Goal: Task Accomplishment & Management: Use online tool/utility

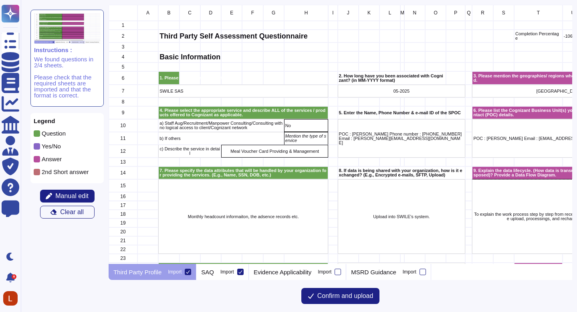
click at [189, 271] on icon at bounding box center [188, 272] width 4 height 4
click at [0, 0] on input "Import" at bounding box center [0, 0] width 0 height 0
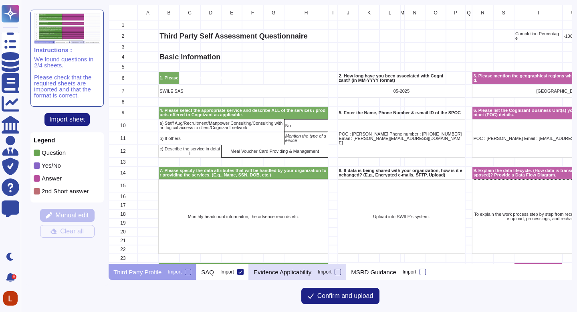
click at [341, 272] on div at bounding box center [338, 271] width 6 height 6
click at [0, 0] on input "Import" at bounding box center [0, 0] width 0 height 0
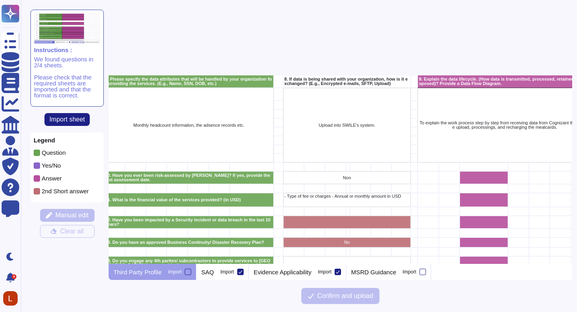
scroll to position [0, 54]
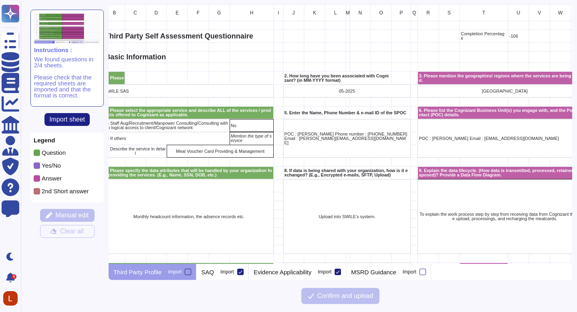
click at [189, 272] on div at bounding box center [188, 271] width 6 height 6
click at [0, 0] on input "Import" at bounding box center [0, 0] width 0 height 0
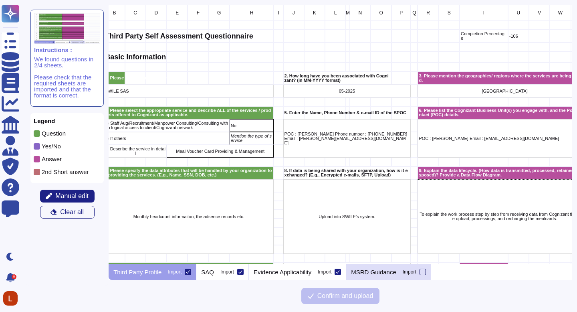
click at [426, 274] on div at bounding box center [423, 271] width 6 height 6
click at [0, 0] on input "Import" at bounding box center [0, 0] width 0 height 0
click at [78, 192] on button "Manual edit" at bounding box center [67, 196] width 54 height 13
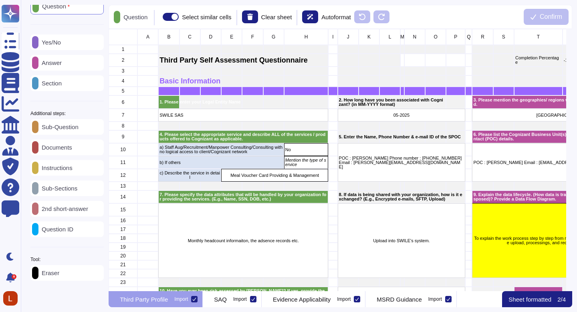
scroll to position [6, 6]
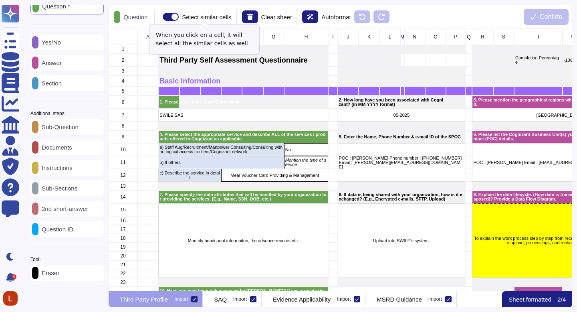
click at [169, 15] on div "Select similar cells" at bounding box center [195, 17] width 72 height 8
click at [170, 16] on div "Select similar cells" at bounding box center [195, 17] width 72 height 8
click at [176, 17] on span at bounding box center [171, 17] width 16 height 8
click at [159, 17] on input "Select similar cells" at bounding box center [159, 17] width 0 height 0
click at [179, 17] on span at bounding box center [171, 17] width 16 height 8
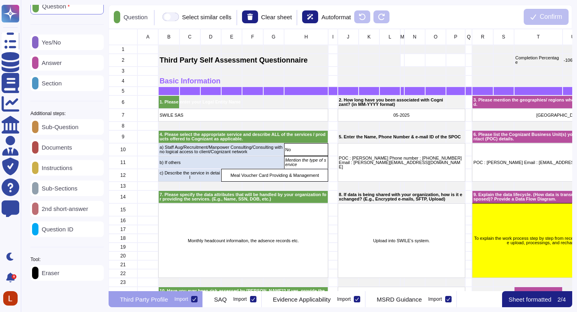
click at [159, 17] on input "Select similar cells" at bounding box center [159, 17] width 0 height 0
click at [546, 299] on p "Sheet formatted" at bounding box center [529, 299] width 43 height 6
click at [420, 301] on p "MSRD Guidance" at bounding box center [399, 299] width 45 height 6
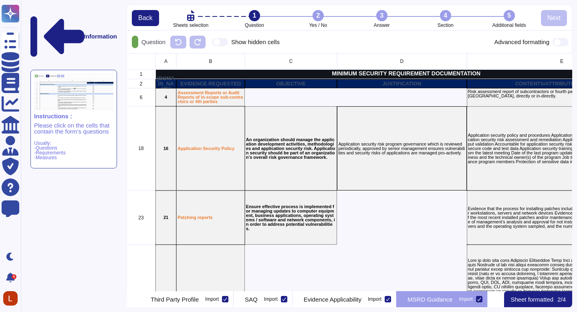
scroll to position [232, 440]
click at [539, 301] on p "Sheet formatted" at bounding box center [532, 299] width 43 height 6
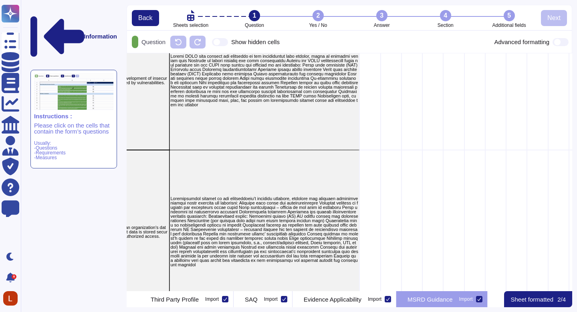
scroll to position [567, 297]
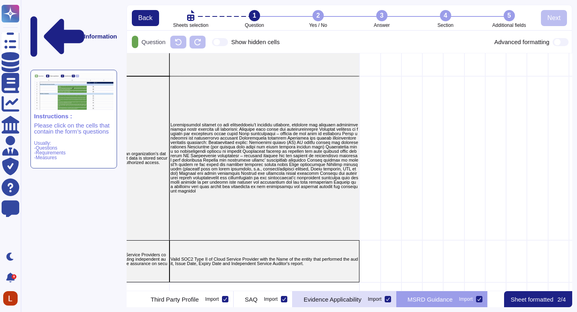
click at [355, 301] on p "Evidence Applicability" at bounding box center [333, 299] width 58 height 6
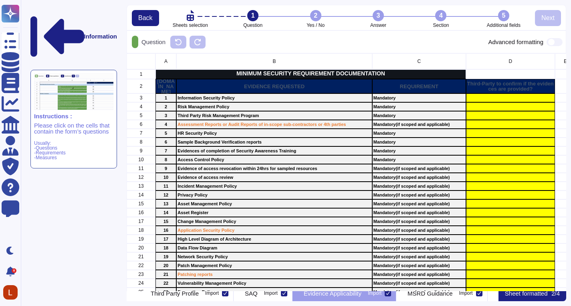
scroll to position [0, 0]
drag, startPoint x: 570, startPoint y: 62, endPoint x: 571, endPoint y: 102, distance: 40.5
click at [571, 102] on div "Information Instructions : Please click on the cells that contain the form’s qu…" at bounding box center [296, 153] width 550 height 306
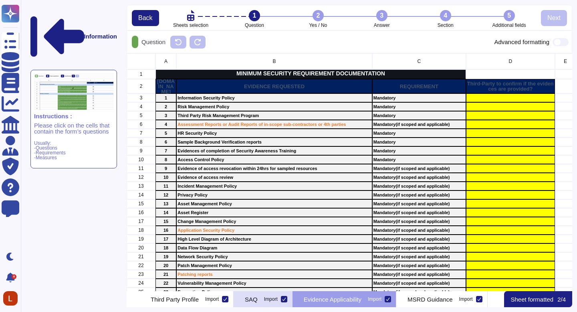
click at [254, 301] on p "SAQ" at bounding box center [251, 299] width 13 height 6
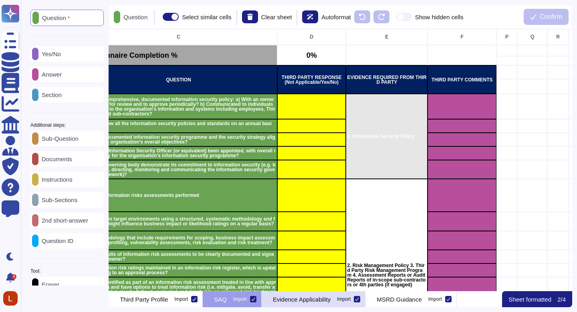
click at [331, 298] on p "Evidence Applicability" at bounding box center [302, 299] width 58 height 6
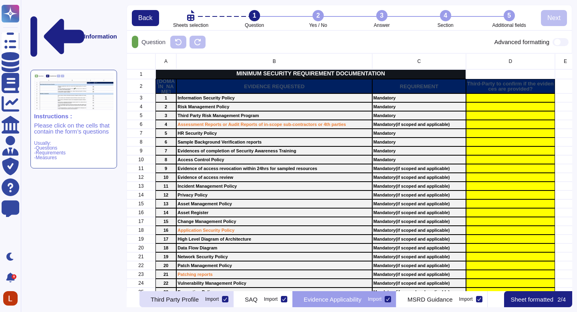
click at [191, 294] on div "Third Party Profile Import" at bounding box center [186, 299] width 94 height 16
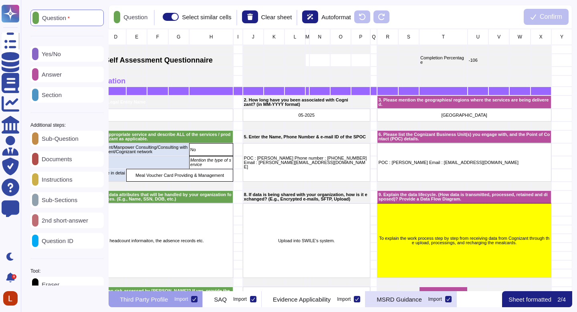
click at [449, 303] on div "MSRD Guidance Import" at bounding box center [410, 299] width 91 height 16
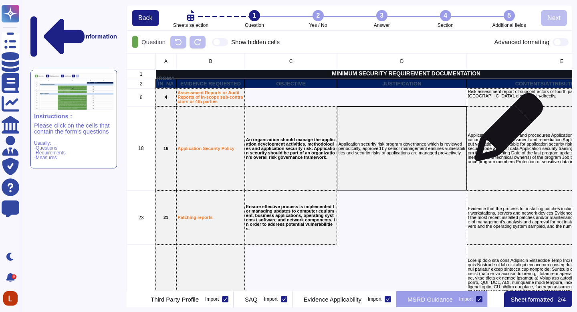
click at [506, 133] on p "Application security policy and procedures Application security threat assessme…" at bounding box center [562, 148] width 188 height 31
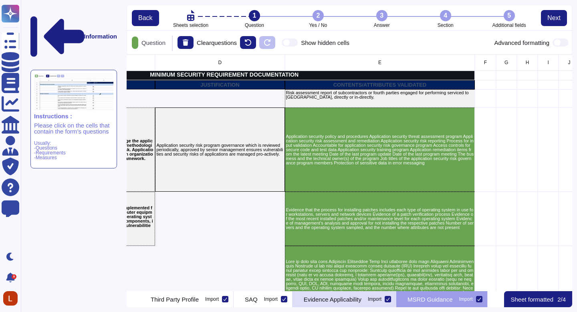
click at [349, 300] on p "Evidence Applicability" at bounding box center [333, 299] width 58 height 6
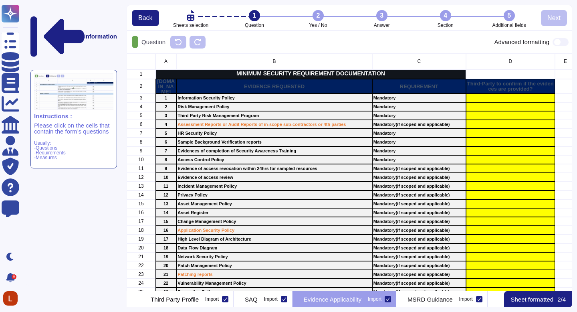
scroll to position [0, 38]
click at [349, 300] on p "Evidence Applicability" at bounding box center [333, 299] width 58 height 6
click at [318, 13] on div "2" at bounding box center [318, 15] width 11 height 11
click at [315, 23] on li "2 Yes / No" at bounding box center [318, 19] width 64 height 18
click at [525, 297] on p "Sheet formatted" at bounding box center [532, 299] width 43 height 6
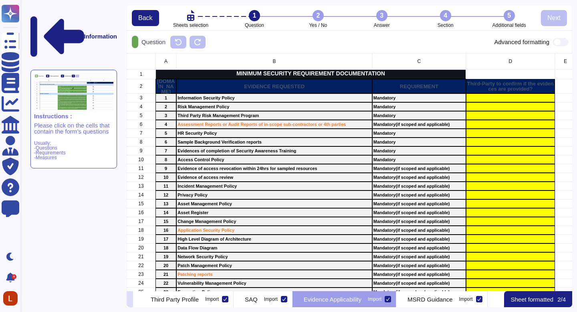
click at [130, 300] on icon at bounding box center [130, 300] width 0 height 0
click at [136, 300] on icon at bounding box center [136, 300] width 0 height 0
click at [79, 122] on p "Please click on the cells that contain the form’s questions" at bounding box center [73, 128] width 79 height 12
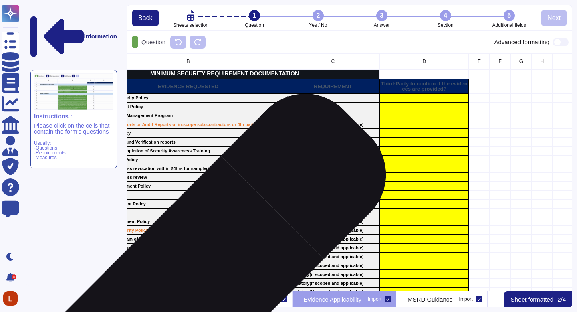
scroll to position [0, 25]
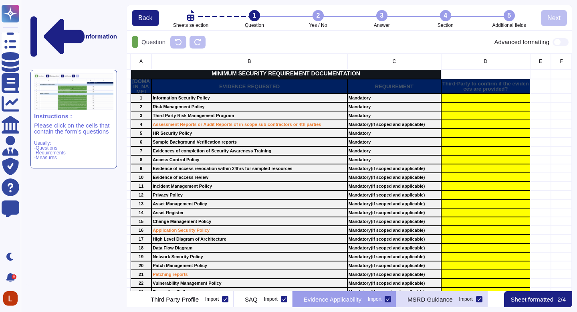
click at [422, 296] on div "MSRD Guidance Import" at bounding box center [441, 299] width 91 height 16
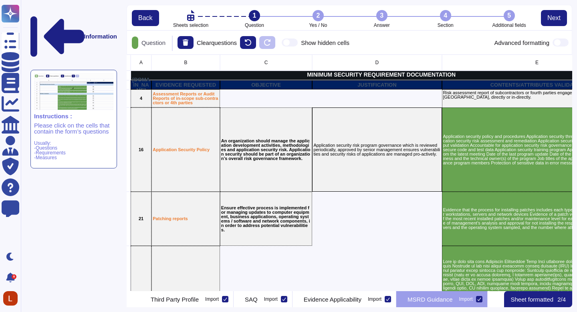
scroll to position [230, 440]
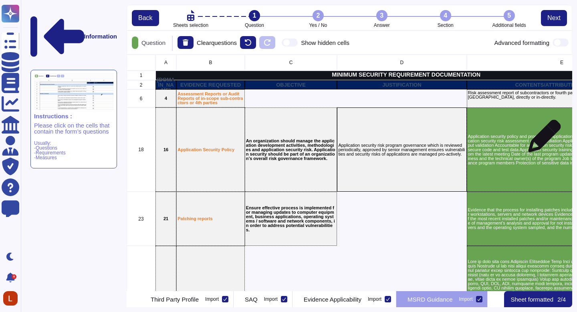
click at [541, 140] on p "Application security policy and procedures Application security threat assessme…" at bounding box center [562, 149] width 188 height 31
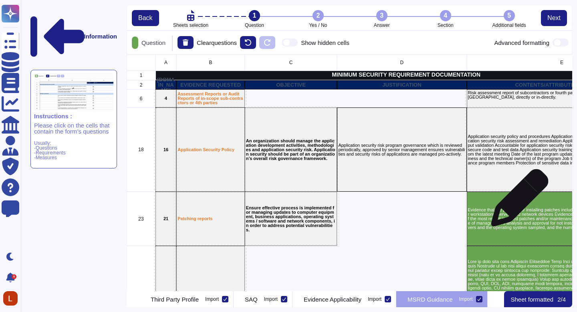
click at [508, 218] on p "Evidence that the process for installing patches includes each type of operatin…" at bounding box center [562, 219] width 188 height 22
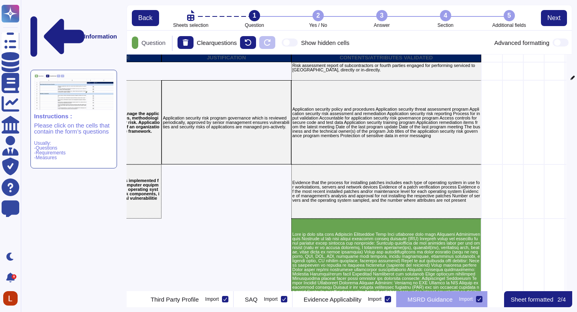
scroll to position [6, 6]
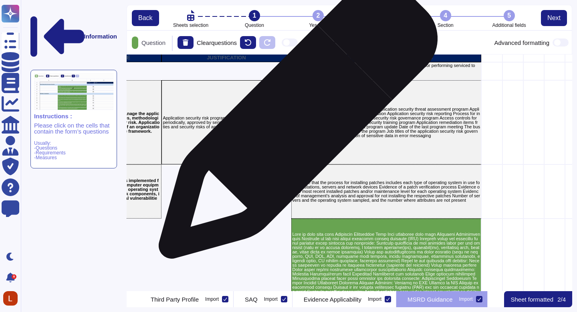
click at [339, 113] on p "Application security policy and procedures Application security threat assessme…" at bounding box center [387, 122] width 188 height 31
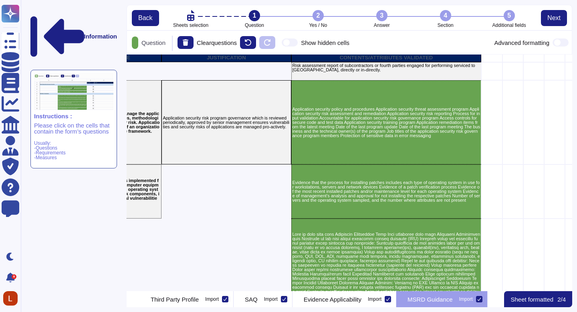
click at [34, 16] on icon at bounding box center [57, 36] width 54 height 40
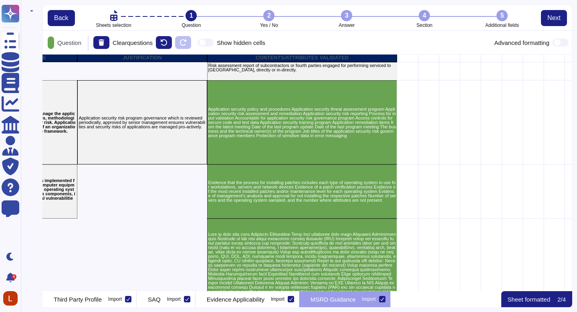
scroll to position [230, 524]
click at [59, 17] on span "Back" at bounding box center [61, 18] width 14 height 6
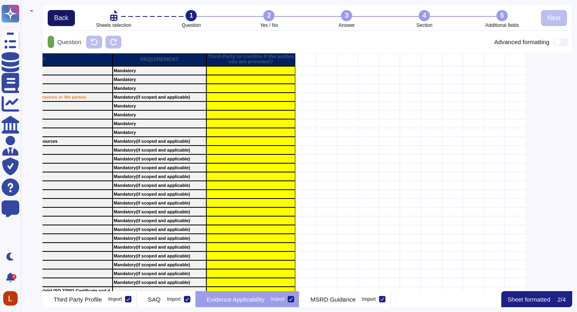
scroll to position [232, 524]
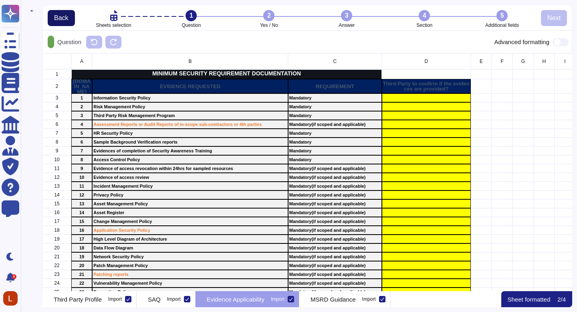
click at [59, 17] on span "Back" at bounding box center [61, 18] width 14 height 6
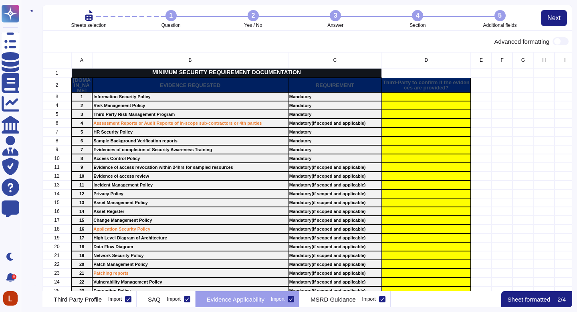
click at [59, 17] on li "Sheets selection" at bounding box center [89, 19] width 82 height 18
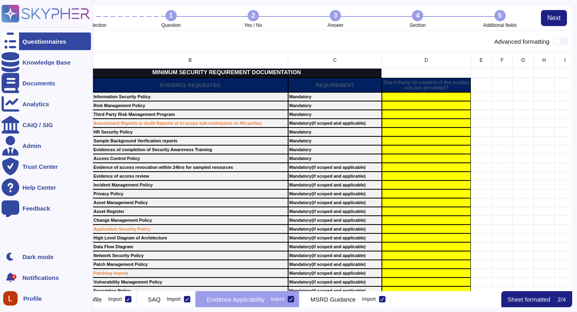
click at [49, 45] on div "Questionnaires" at bounding box center [46, 41] width 89 height 18
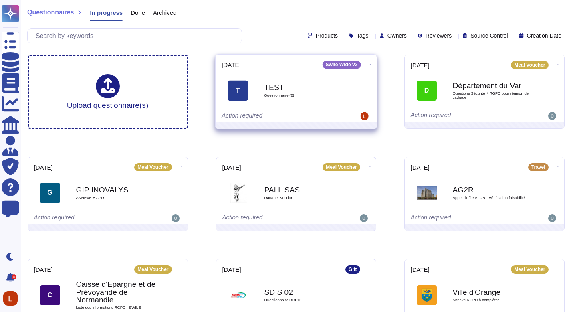
click at [369, 64] on icon at bounding box center [370, 64] width 2 height 2
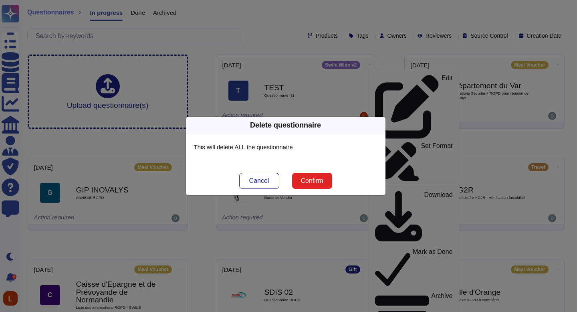
click at [309, 95] on div "Delete questionnaire This will delete ALL the questionnaire Cancel Confirm" at bounding box center [288, 156] width 577 height 312
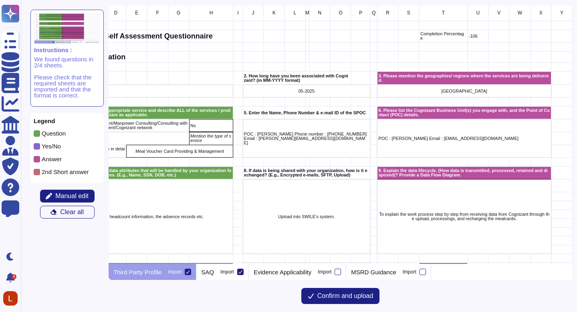
scroll to position [0, 101]
click at [83, 193] on span "Manual edit" at bounding box center [71, 196] width 33 height 6
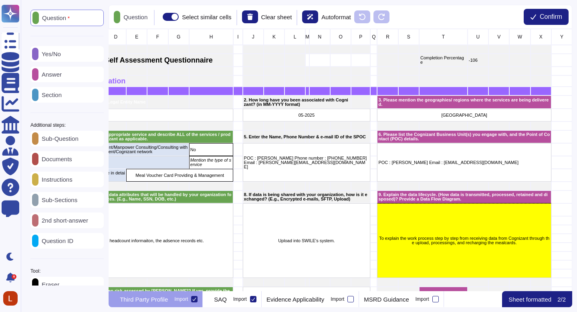
click at [62, 73] on p "Answer" at bounding box center [49, 74] width 23 height 6
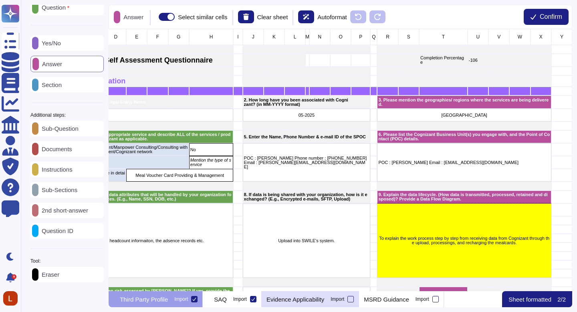
scroll to position [10, 0]
click at [346, 300] on div "Evidence Applicability Import" at bounding box center [310, 299] width 97 height 16
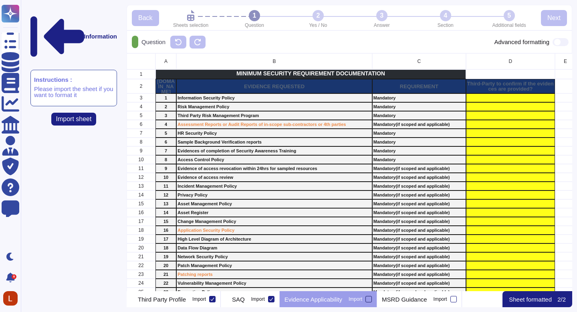
scroll to position [232, 440]
click at [372, 297] on div at bounding box center [368, 299] width 6 height 6
click at [0, 0] on input "Import" at bounding box center [0, 0] width 0 height 0
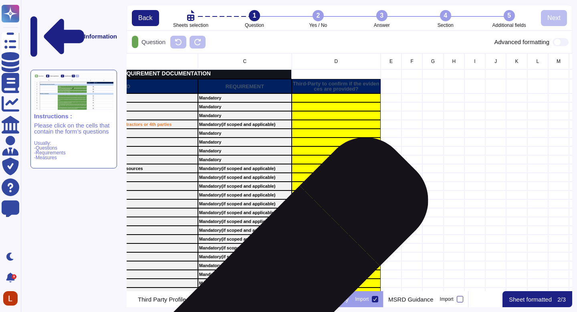
scroll to position [0, 178]
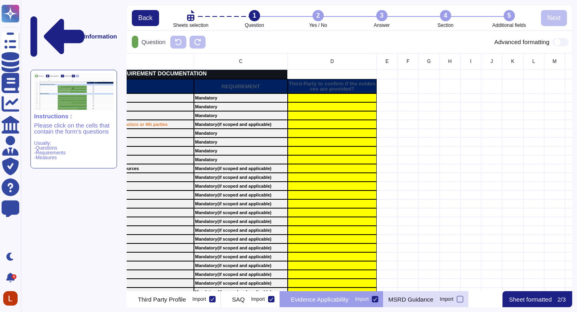
click at [434, 302] on p "MSRD Guidance" at bounding box center [410, 299] width 45 height 6
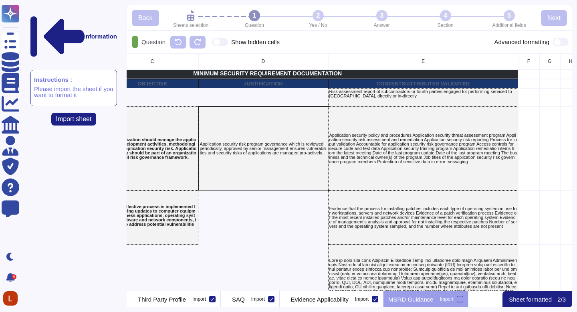
scroll to position [0, 177]
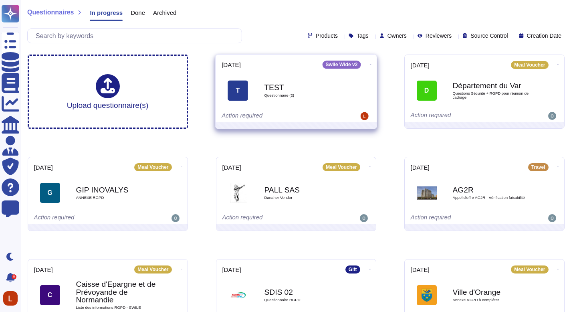
click at [279, 107] on div "T TEST Questionnaire (2)" at bounding box center [296, 90] width 149 height 40
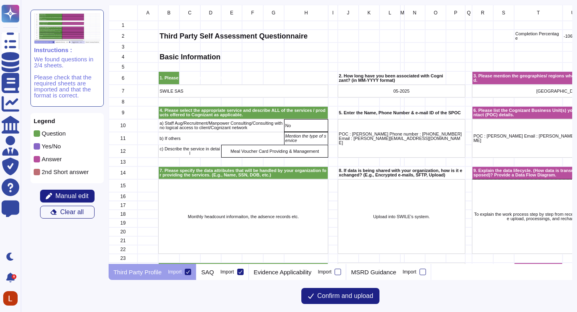
scroll to position [253, 457]
click at [222, 272] on div "Import" at bounding box center [227, 271] width 14 height 5
click at [0, 0] on input "Import" at bounding box center [0, 0] width 0 height 0
click at [222, 272] on div "Import" at bounding box center [227, 271] width 14 height 5
click at [0, 0] on input "Import" at bounding box center [0, 0] width 0 height 0
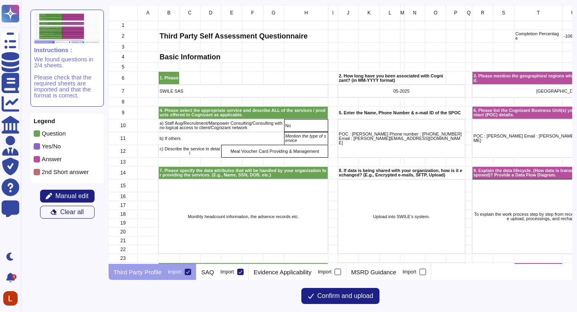
click at [184, 270] on label "Import" at bounding box center [179, 271] width 23 height 6
click at [0, 0] on input "Import" at bounding box center [0, 0] width 0 height 0
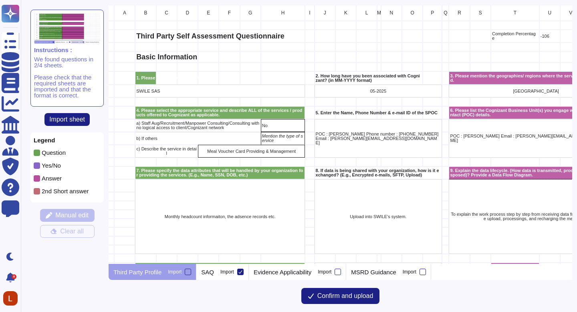
scroll to position [0, 0]
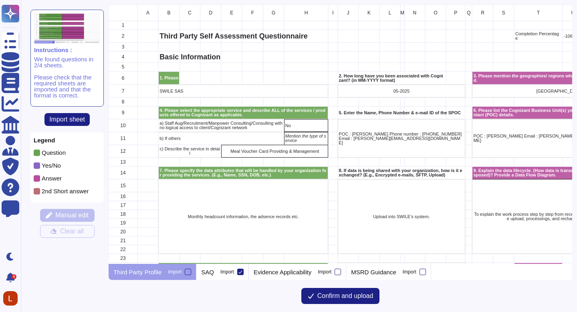
click at [177, 275] on div "Third Party Profile Import" at bounding box center [153, 272] width 88 height 16
click at [186, 272] on label "Import" at bounding box center [179, 271] width 23 height 6
click at [0, 0] on input "Import" at bounding box center [0, 0] width 0 height 0
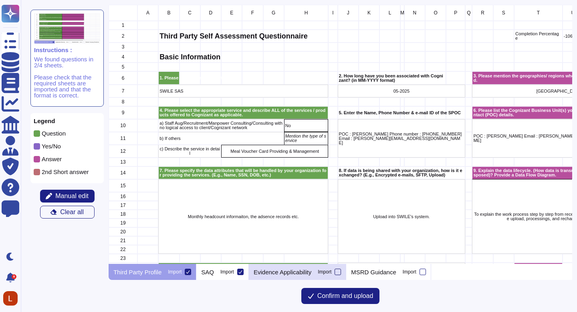
click at [341, 272] on div at bounding box center [338, 271] width 6 height 6
click at [0, 0] on input "Import" at bounding box center [0, 0] width 0 height 0
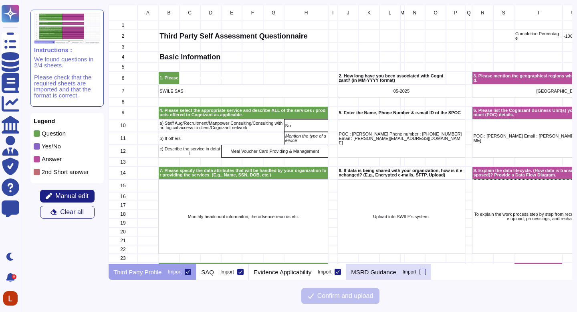
click at [426, 274] on label "Import" at bounding box center [414, 271] width 23 height 6
click at [0, 0] on input "Import" at bounding box center [0, 0] width 0 height 0
click at [71, 200] on button "Manual edit" at bounding box center [67, 196] width 54 height 13
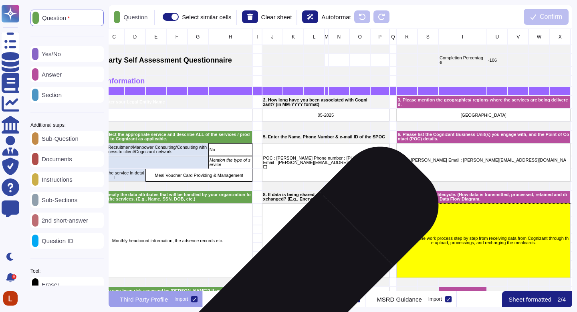
scroll to position [0, 101]
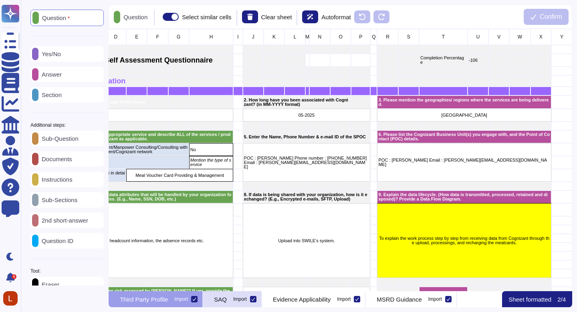
click at [249, 298] on div "SAQ Import" at bounding box center [232, 299] width 59 height 16
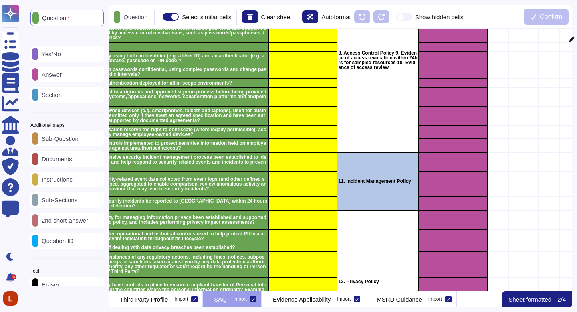
scroll to position [638, 167]
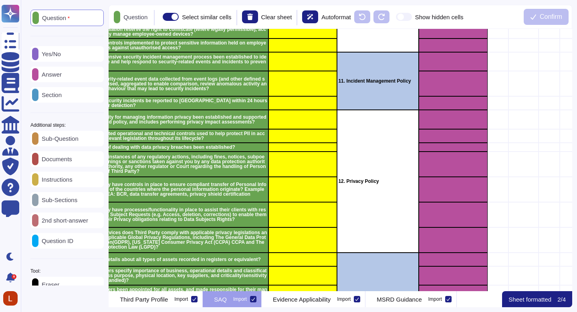
click at [533, 301] on p "Sheet formatted" at bounding box center [529, 299] width 43 height 6
click at [535, 300] on p "Sheet formatted" at bounding box center [529, 299] width 43 height 6
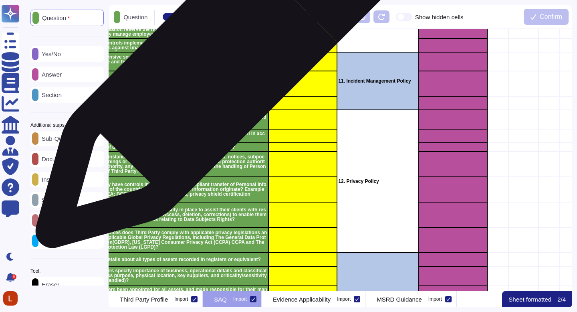
click at [213, 71] on div "Is relevant security-related event data collected from event logs (and other de…" at bounding box center [170, 83] width 198 height 25
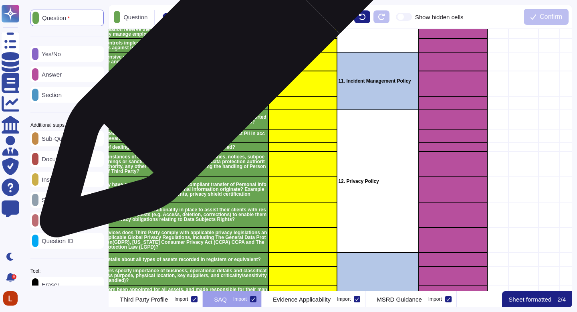
click at [216, 62] on p "Has a comprehensive security incident management process been established to id…" at bounding box center [169, 61] width 195 height 14
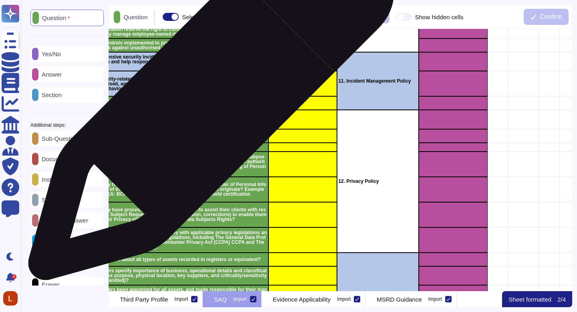
click at [207, 103] on p "Will potential security incidents be reported to Cognizant within 24 hours of o…" at bounding box center [169, 103] width 195 height 10
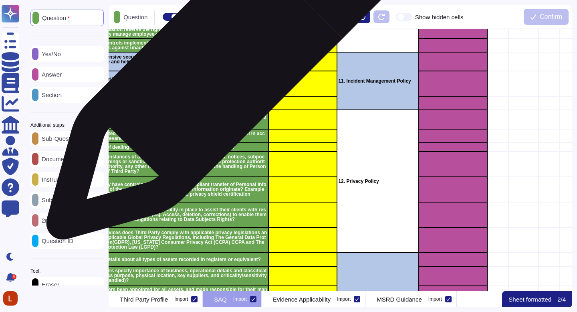
click at [220, 67] on p "Has a comprehensive security incident management process been established to id…" at bounding box center [169, 61] width 195 height 14
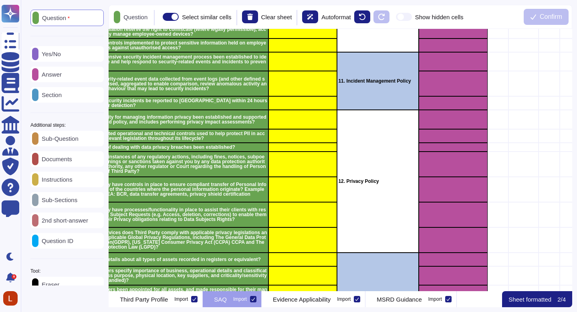
scroll to position [14, 0]
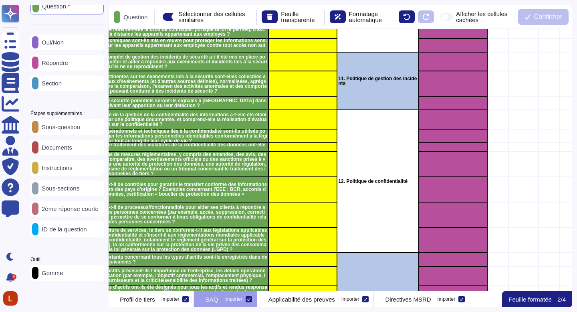
click at [66, 97] on div "Question Oui/Non Répondre Section Étapes supplémentaires : Sous-question Docume…" at bounding box center [66, 139] width 73 height 282
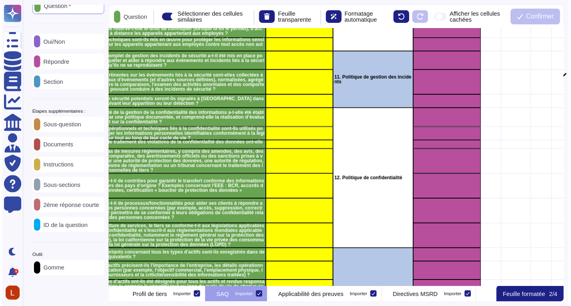
scroll to position [256, 452]
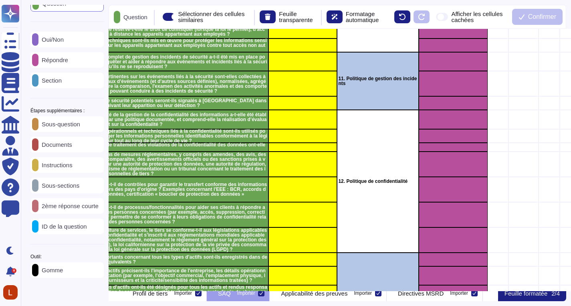
drag, startPoint x: 569, startPoint y: 104, endPoint x: 570, endPoint y: 71, distance: 33.3
click at [570, 71] on div "Question Oui/Non Répondre Section Étapes supplémentaires : Sous-question Docume…" at bounding box center [296, 153] width 550 height 306
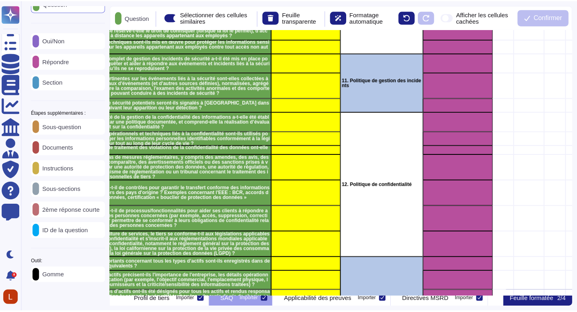
scroll to position [0, 0]
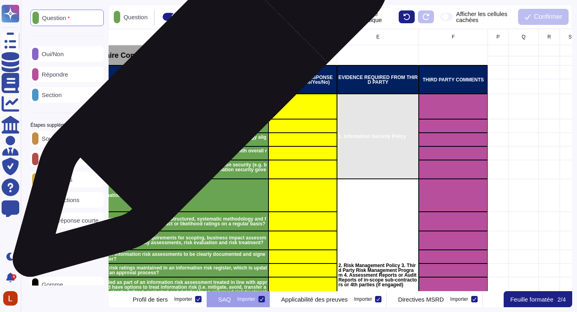
click at [198, 93] on div "QUESTION" at bounding box center [170, 79] width 198 height 28
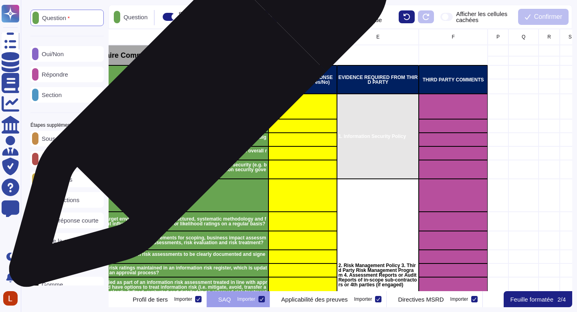
click at [195, 101] on p "Is there a comprehensive, documented information security policy: a) With an ow…" at bounding box center [169, 106] width 195 height 19
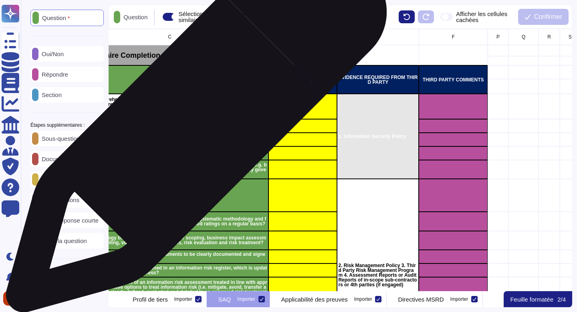
click at [193, 126] on p "Do you review all the information security policies and standards on an annual …" at bounding box center [169, 126] width 195 height 10
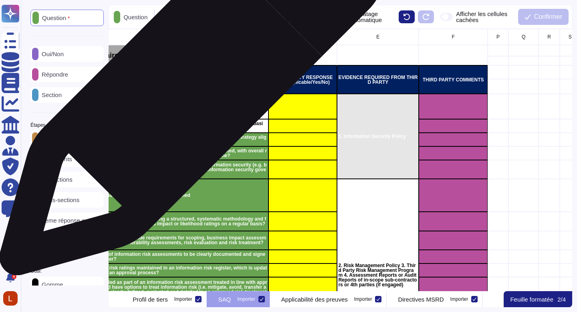
click at [189, 87] on div "QUESTION" at bounding box center [170, 79] width 198 height 28
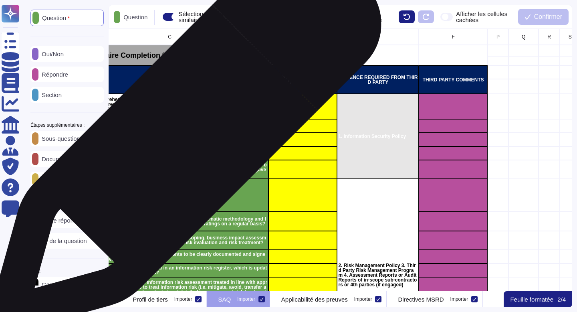
click at [182, 142] on p "Is there a documented information security programme and the security strategy …" at bounding box center [169, 140] width 195 height 10
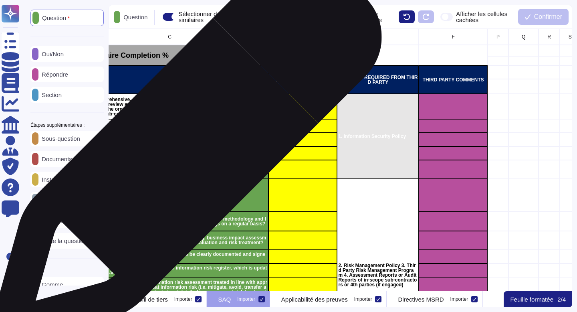
click at [183, 154] on p "Has a Chief Information Security Officer (or equivalent) been appointed, with o…" at bounding box center [169, 153] width 195 height 10
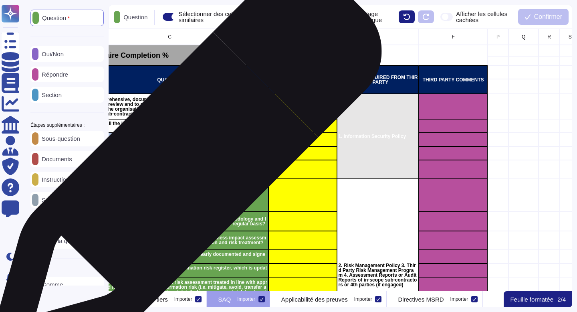
click at [183, 168] on p "Is there a governing body demonstrate its commitment to information security (e…" at bounding box center [169, 169] width 195 height 14
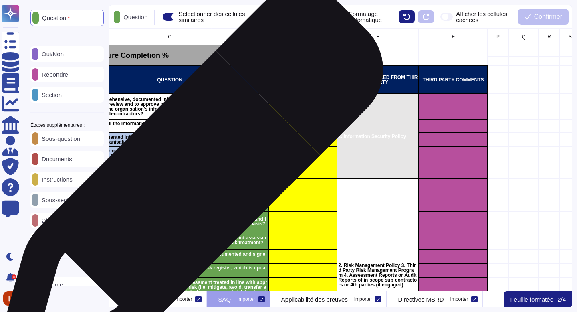
click at [186, 186] on div "Are there information risks assessments performed" at bounding box center [170, 195] width 198 height 33
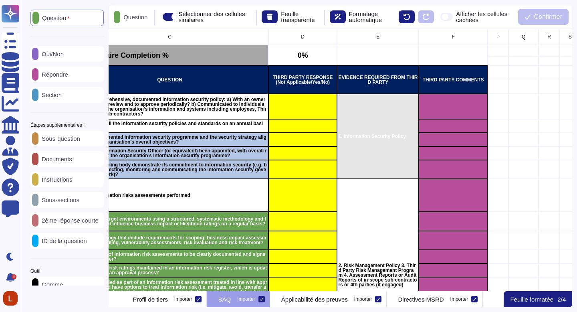
click at [533, 296] on p "Feuille formatée" at bounding box center [531, 299] width 43 height 6
click at [446, 18] on span at bounding box center [446, 17] width 12 height 8
click at [437, 17] on input "Afficher les cellules cachées" at bounding box center [437, 17] width 0 height 0
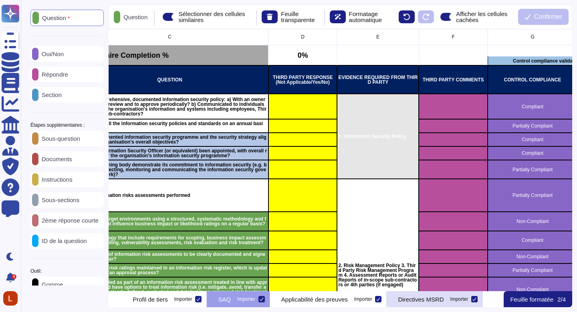
click at [444, 299] on font "Directives MSRD" at bounding box center [421, 299] width 46 height 7
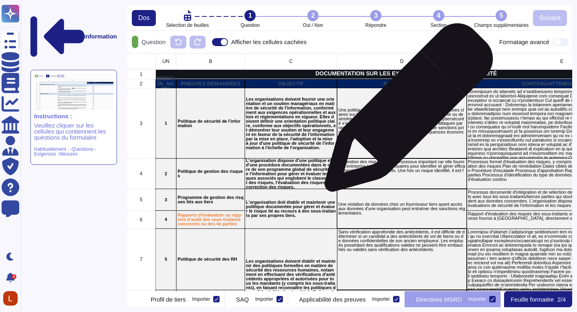
click at [406, 111] on font "Une politique de sécurité de l'information fournit des directives claires sur l…" at bounding box center [401, 122] width 126 height 31
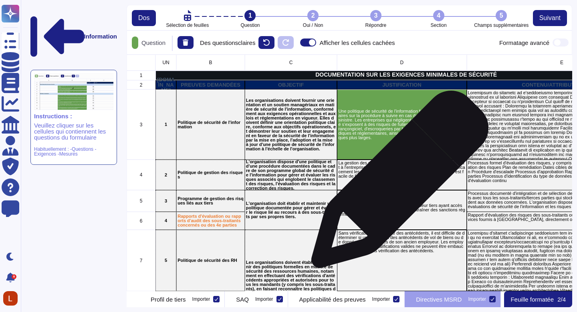
click at [394, 188] on div "La gestion des risques est un processus important car elle fournit à l'entrepri…" at bounding box center [401, 174] width 129 height 30
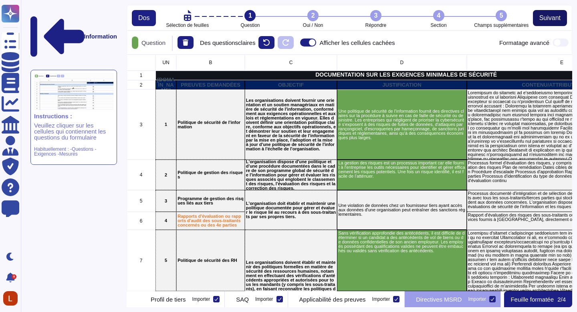
click at [543, 24] on button "Suivant" at bounding box center [550, 18] width 34 height 16
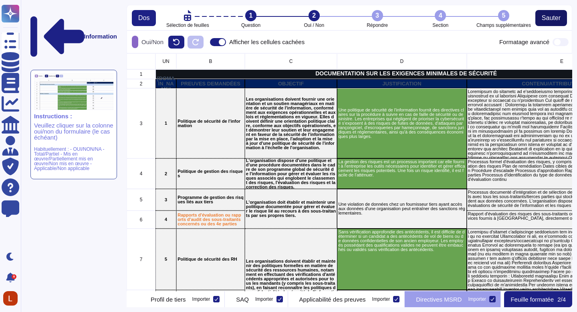
click at [547, 18] on font "Sauter" at bounding box center [551, 17] width 19 height 7
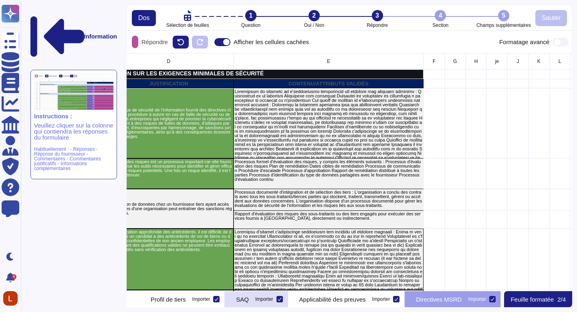
click at [249, 299] on font "SAQ" at bounding box center [242, 299] width 13 height 7
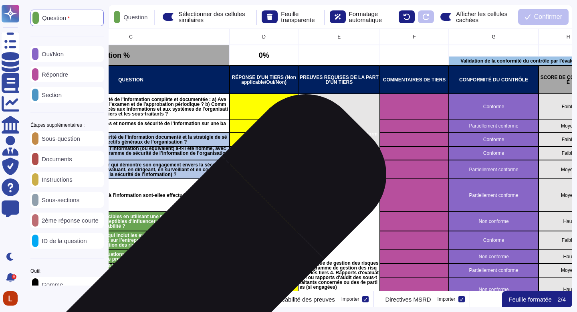
scroll to position [0, 207]
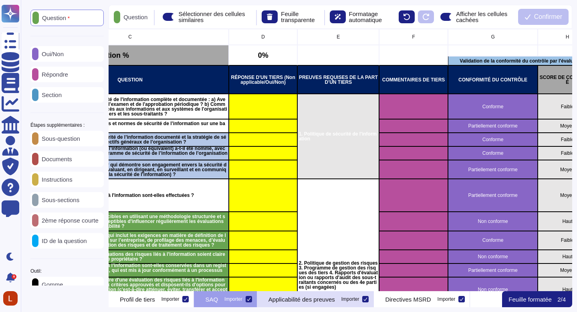
click at [336, 304] on div "Applicabilité des preuves Importer" at bounding box center [315, 299] width 117 height 16
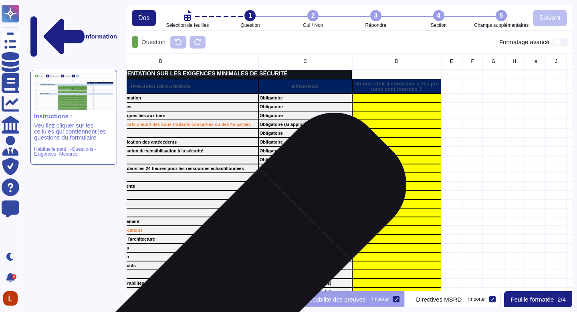
scroll to position [0, 131]
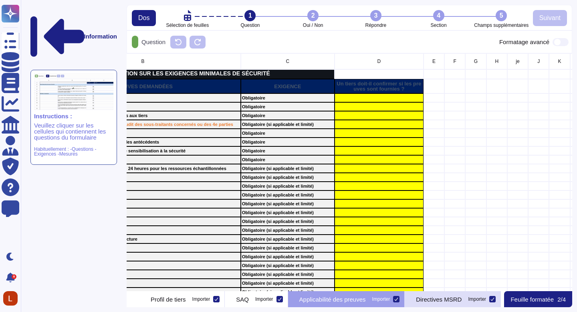
click at [469, 303] on div "Directives MSRD Importer" at bounding box center [453, 299] width 96 height 16
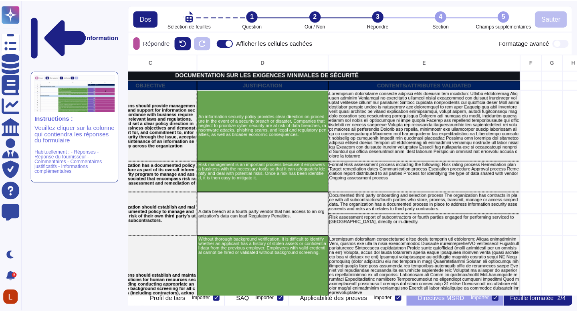
scroll to position [232, 434]
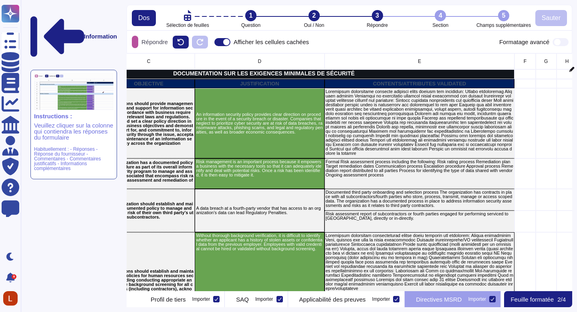
drag, startPoint x: 569, startPoint y: 65, endPoint x: 569, endPoint y: 73, distance: 8.9
click at [569, 73] on div "Information Instructions : Veuillez cliquer sur la colonne qui contiendra les r…" at bounding box center [299, 156] width 556 height 312
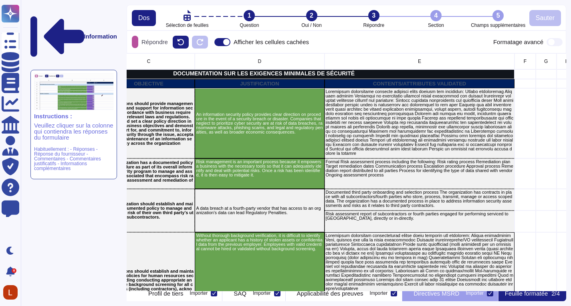
click at [569, 74] on div "Information Instructions : Veuillez cliquer sur la colonne qui contiendra les r…" at bounding box center [296, 153] width 550 height 306
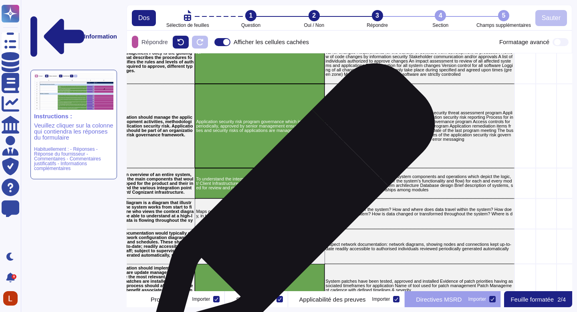
click at [289, 210] on p "Maps out the flow of data to/ from Cognizant/ Client to Third Party, in terms o…" at bounding box center [259, 213] width 127 height 9
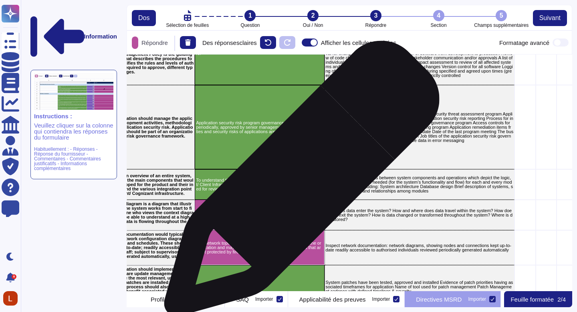
click at [299, 182] on p "To understand the integration points of Third Party with Cognizant/ Client Infr…" at bounding box center [259, 184] width 127 height 13
